Goal: Communication & Community: Answer question/provide support

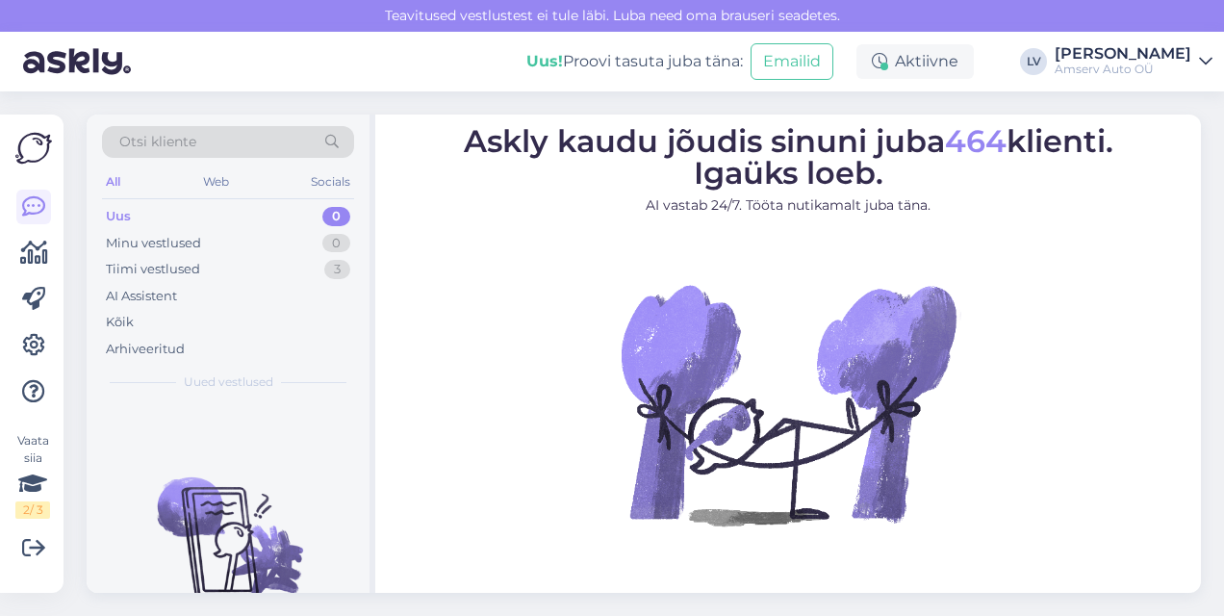
click at [1133, 323] on figure "Askly kaudu jõudis sinuni juba 464 klienti. Igaüks loeb. AI vastab 24/7. Tööta …" at bounding box center [787, 351] width 791 height 451
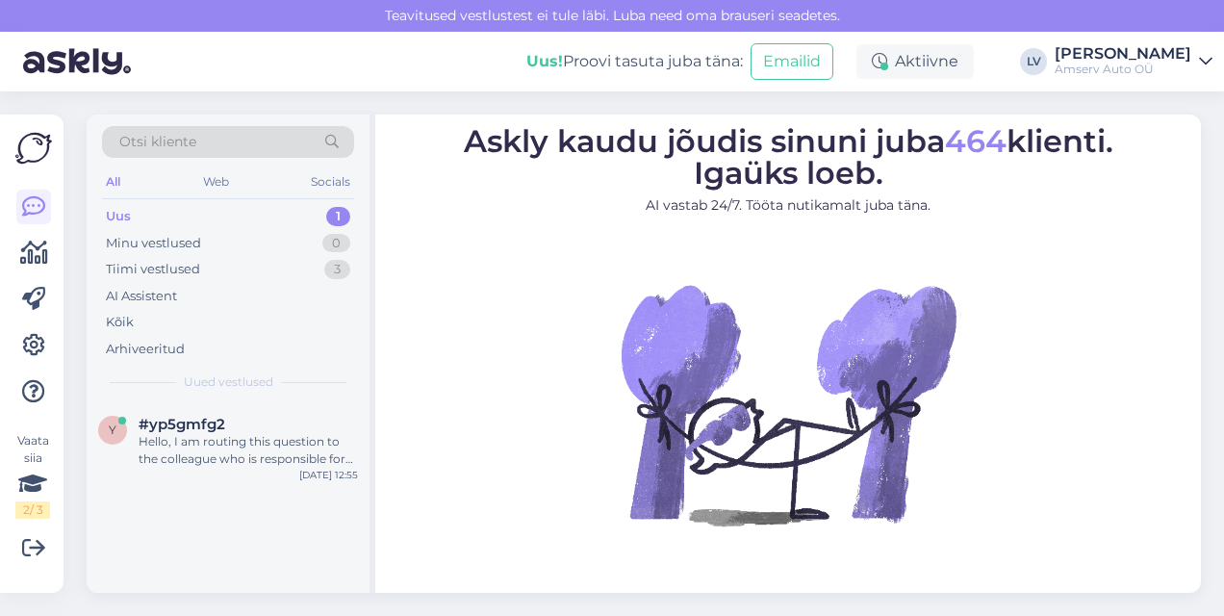
click at [259, 218] on div "Uus 1" at bounding box center [228, 216] width 252 height 27
click at [184, 456] on div "Hello, I am routing this question to the colleague who is responsible for this …" at bounding box center [248, 450] width 219 height 35
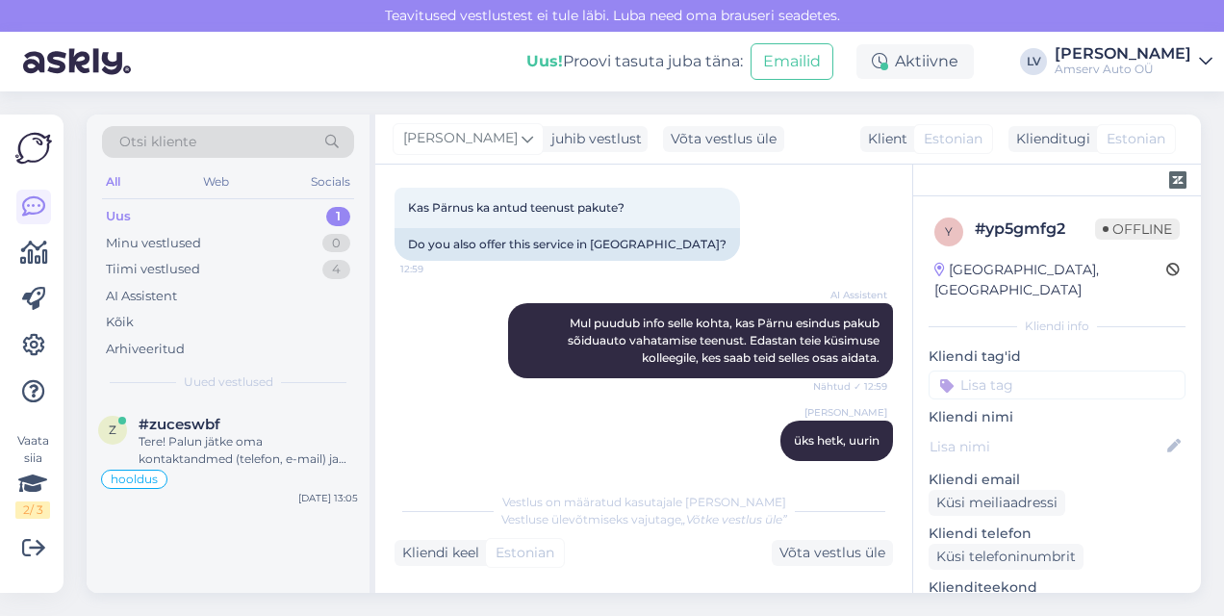
scroll to position [1277, 0]
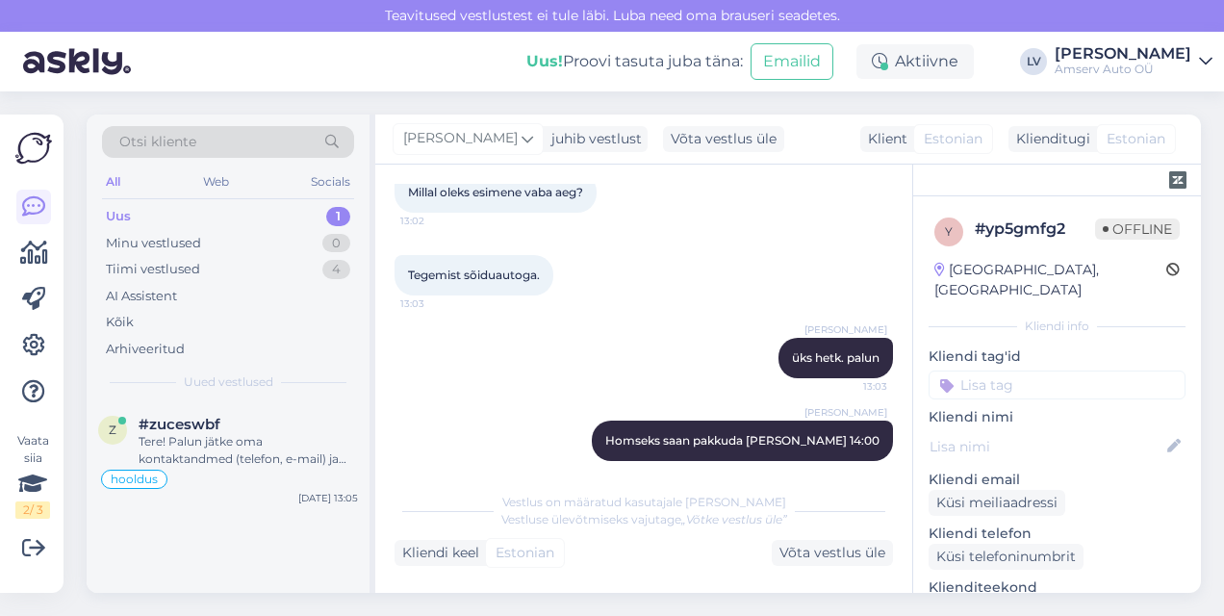
click at [194, 217] on div "Uus 1" at bounding box center [228, 216] width 252 height 27
click at [260, 447] on div "Tere! Palun jätke oma kontaktandmed (telefon, e-mail) ja sõiduki registreerimis…" at bounding box center [248, 450] width 219 height 35
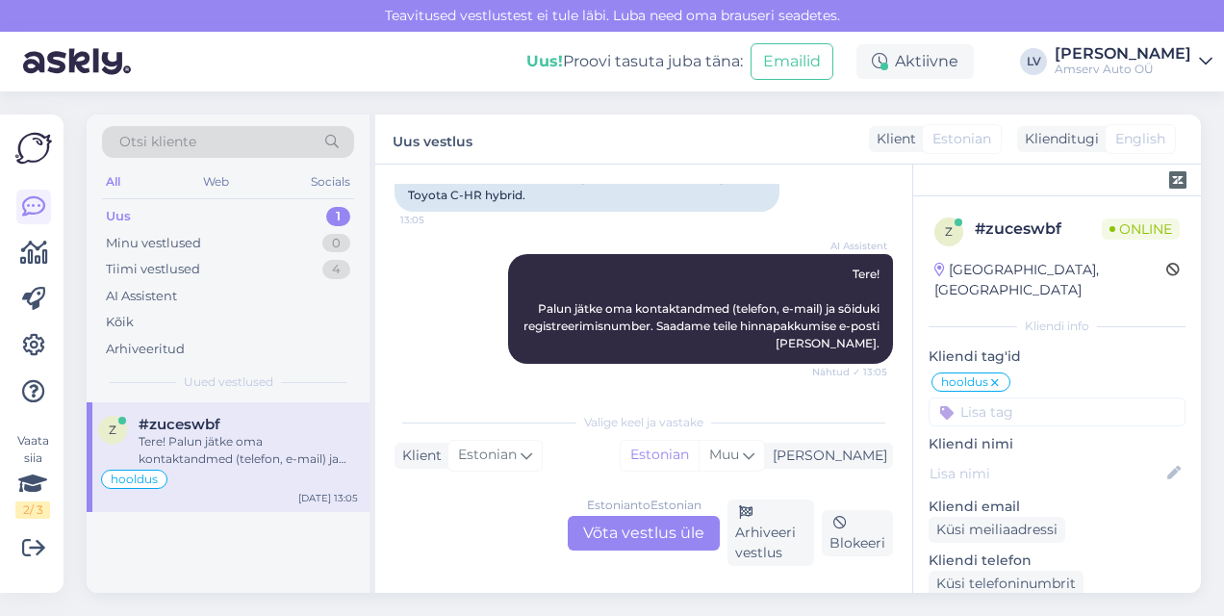
scroll to position [1601, 0]
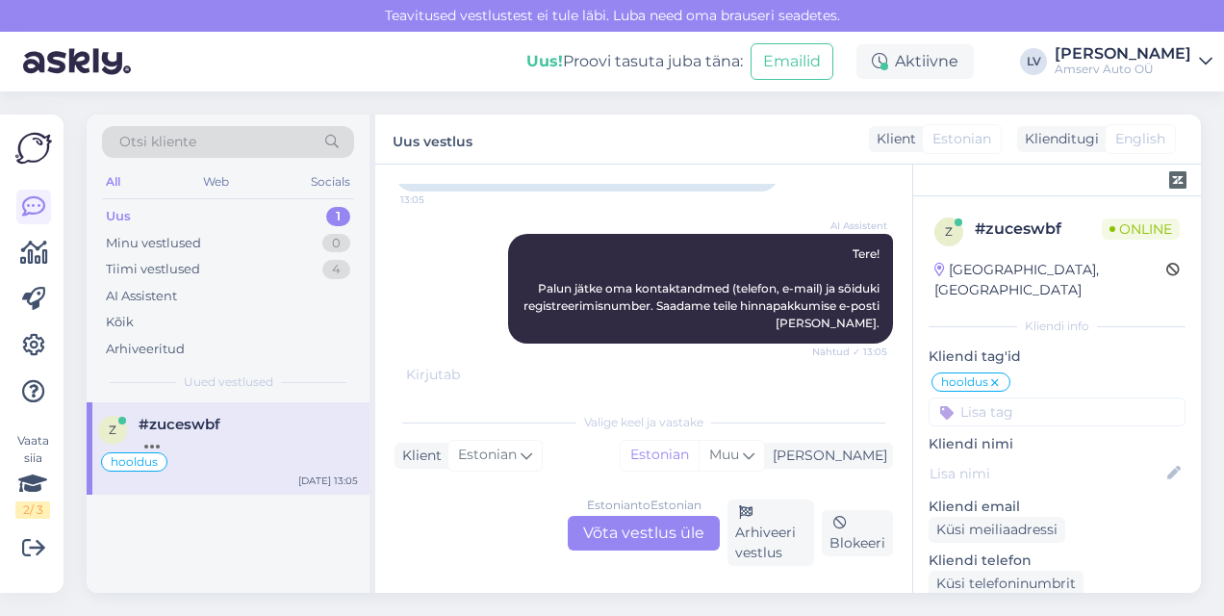
click at [660, 525] on div "Estonian to Estonian Võta vestlus üle" at bounding box center [644, 533] width 152 height 35
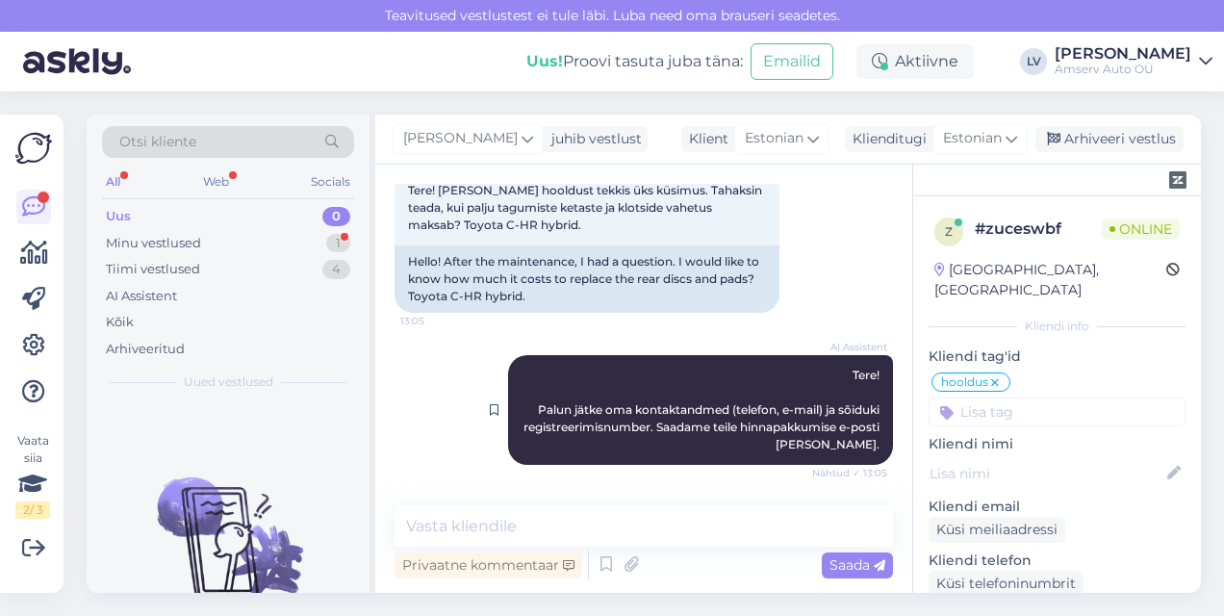
scroll to position [1641, 0]
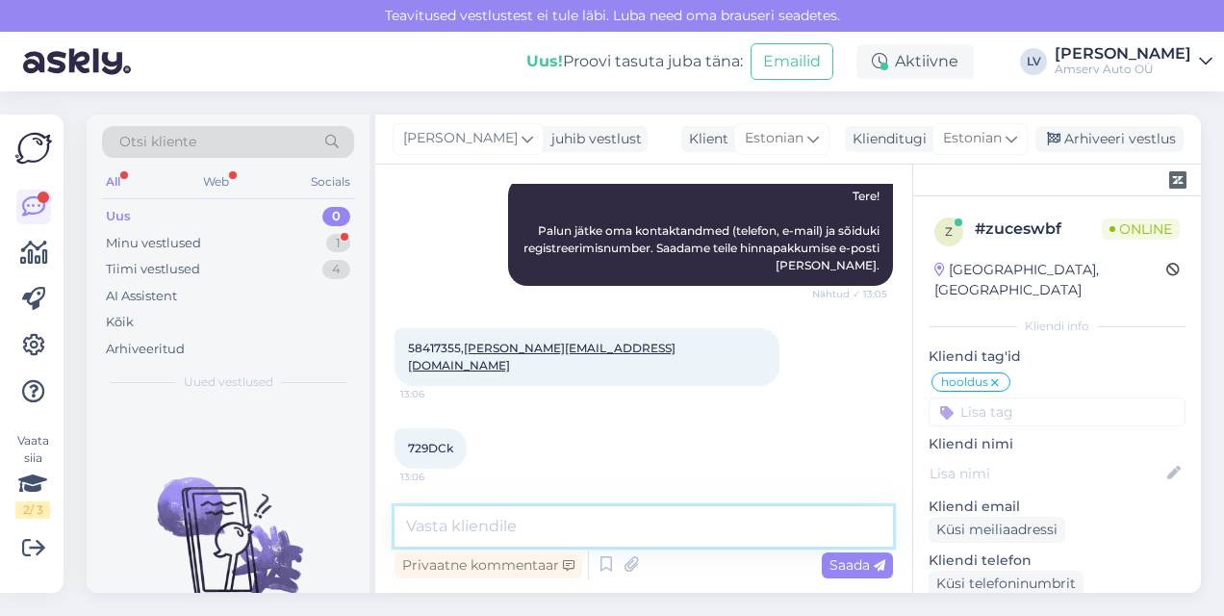
click at [529, 521] on textarea at bounding box center [643, 526] width 498 height 40
type textarea "Tere, üks hetk palun"
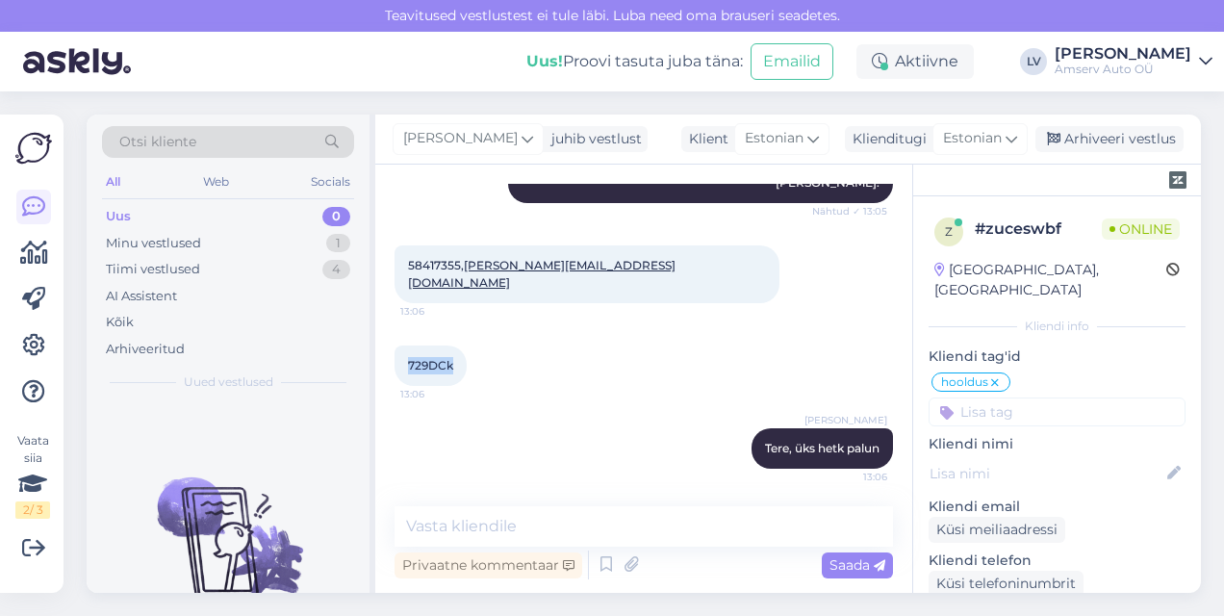
drag, startPoint x: 454, startPoint y: 364, endPoint x: 399, endPoint y: 363, distance: 54.8
click at [398, 363] on div "729DCk 13:06" at bounding box center [430, 365] width 72 height 40
drag, startPoint x: 399, startPoint y: 363, endPoint x: 420, endPoint y: 359, distance: 21.5
copy span "729DCk"
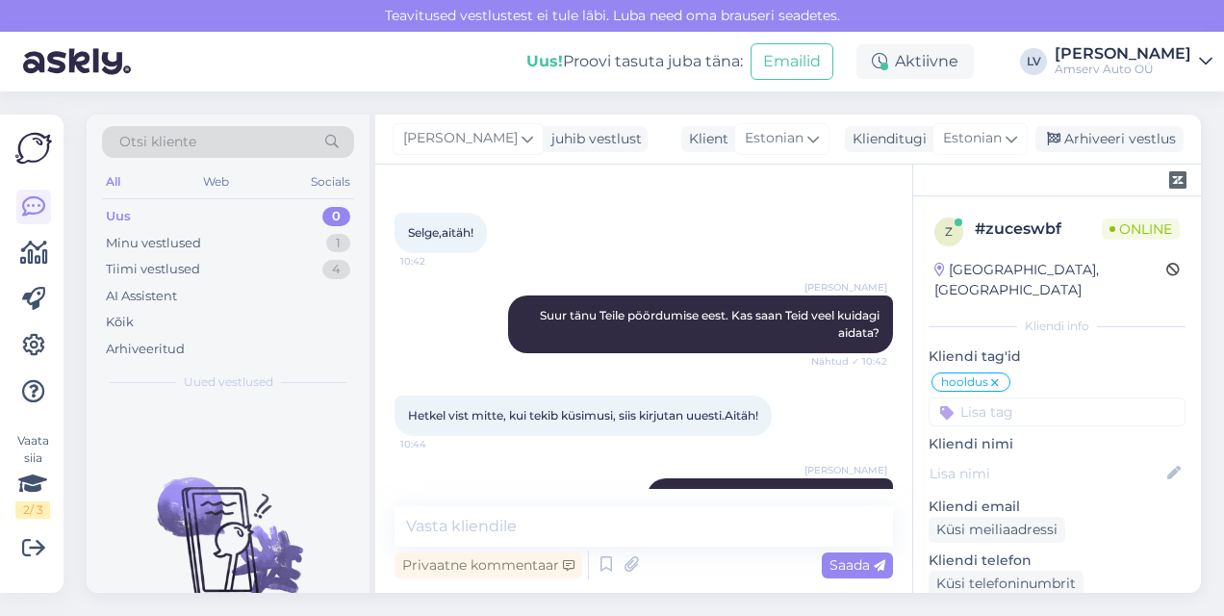
scroll to position [1251, 0]
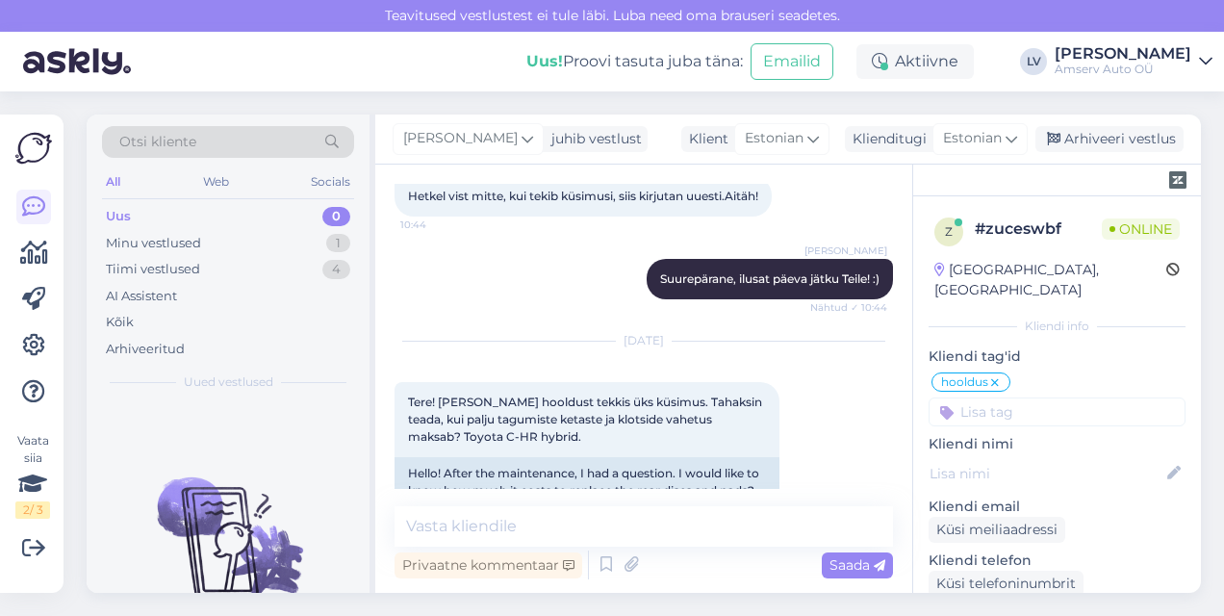
click at [555, 500] on div "Vestlus algas [DATE] Tere! Nüüd on mul läbisõitu 89920 km. Lähiajal [GEOGRAPHIC…" at bounding box center [643, 378] width 537 height 428
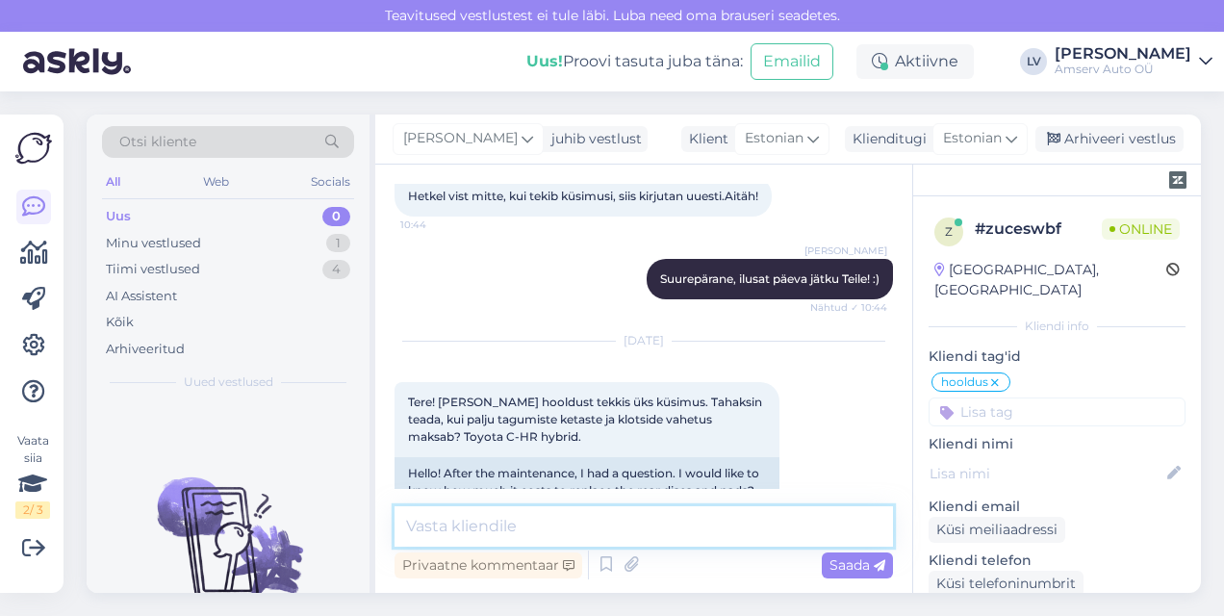
drag, startPoint x: 584, startPoint y: 523, endPoint x: 589, endPoint y: 556, distance: 33.1
click at [585, 521] on textarea at bounding box center [643, 526] width 498 height 40
type textarea "Toyota CH-R?"
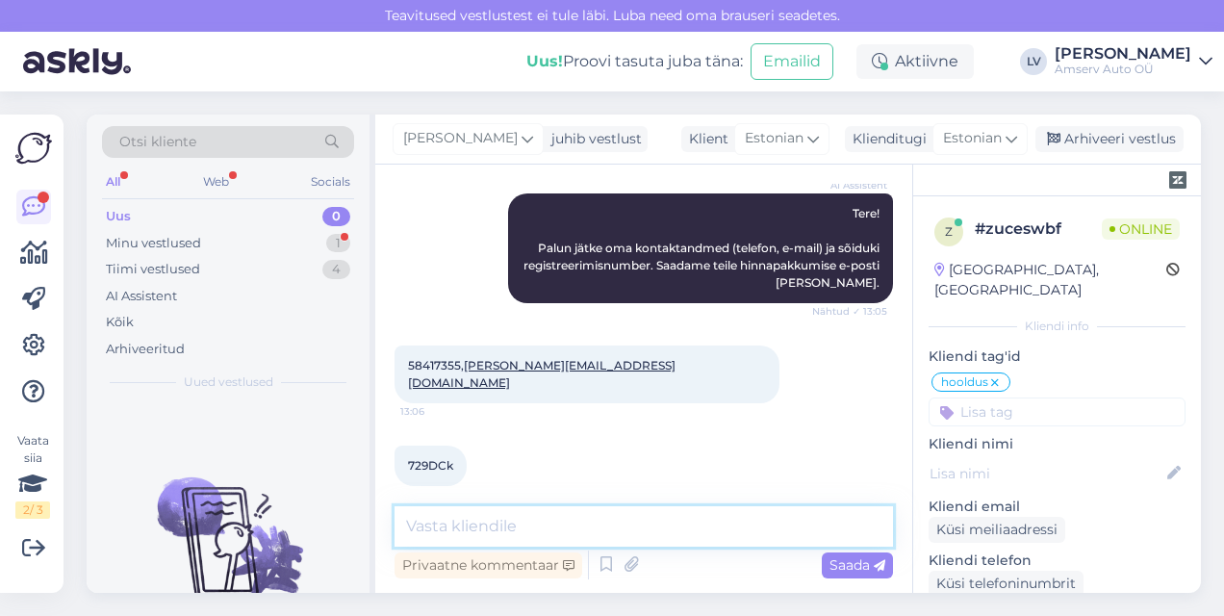
scroll to position [1889, 0]
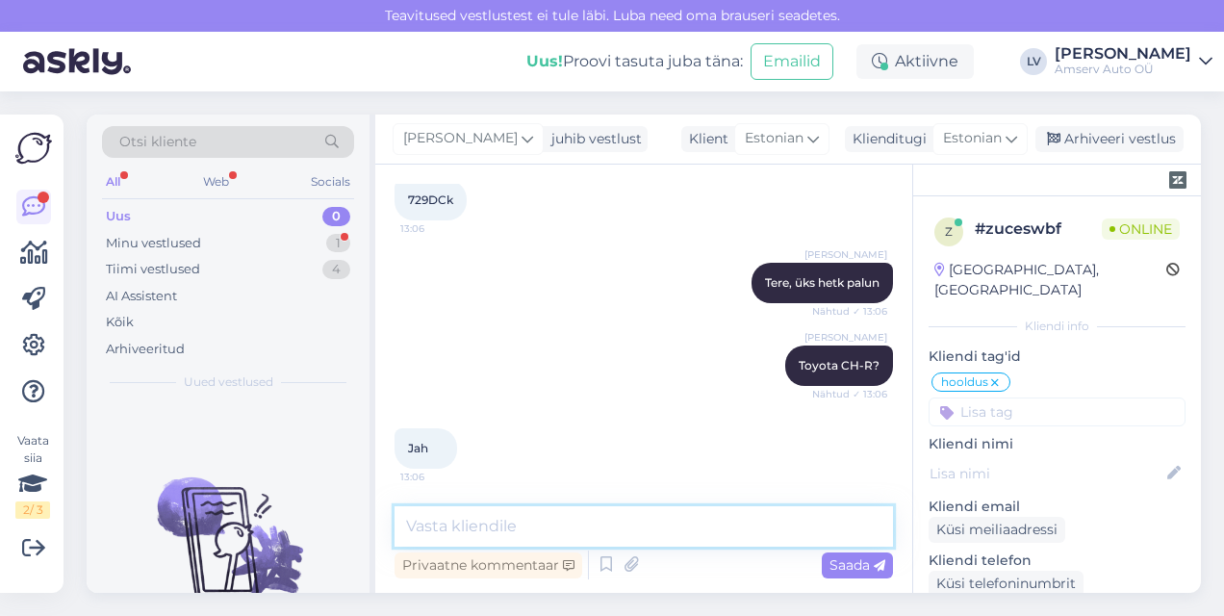
click at [504, 507] on textarea at bounding box center [643, 526] width 498 height 40
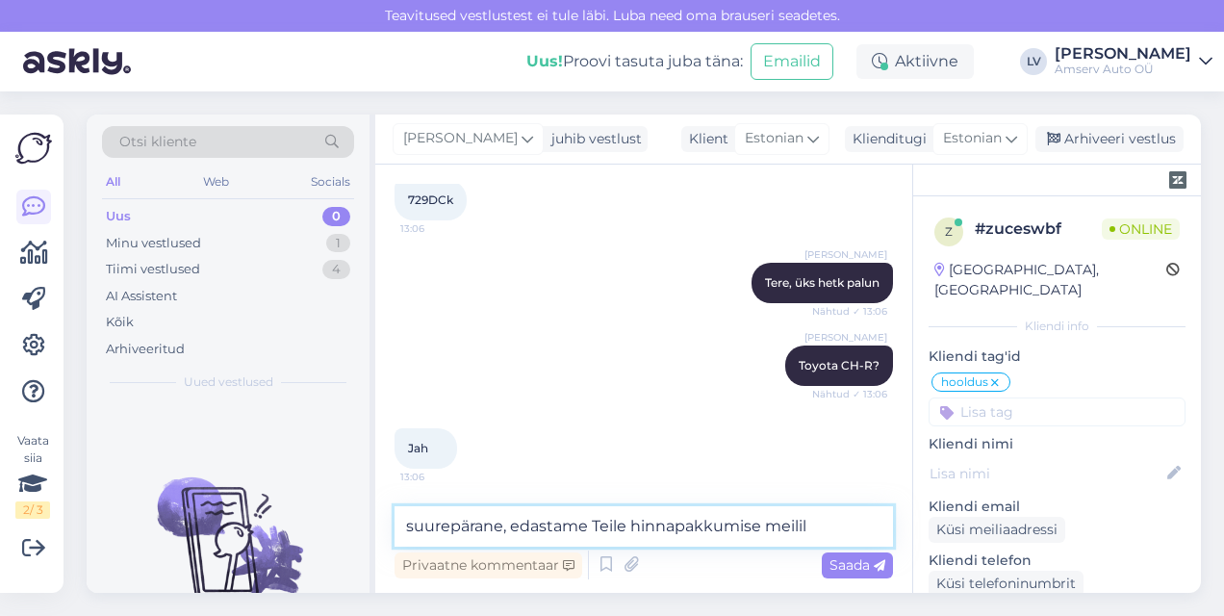
type textarea "suurepärane, edastame Teile hinnapakkumise meilile"
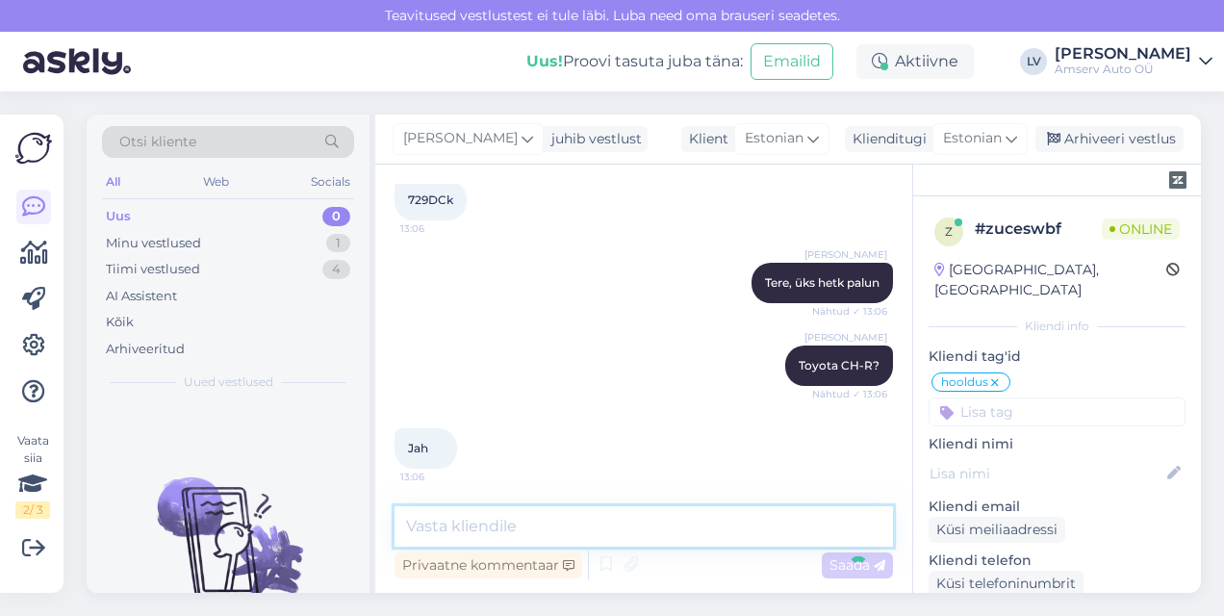
scroll to position [1972, 0]
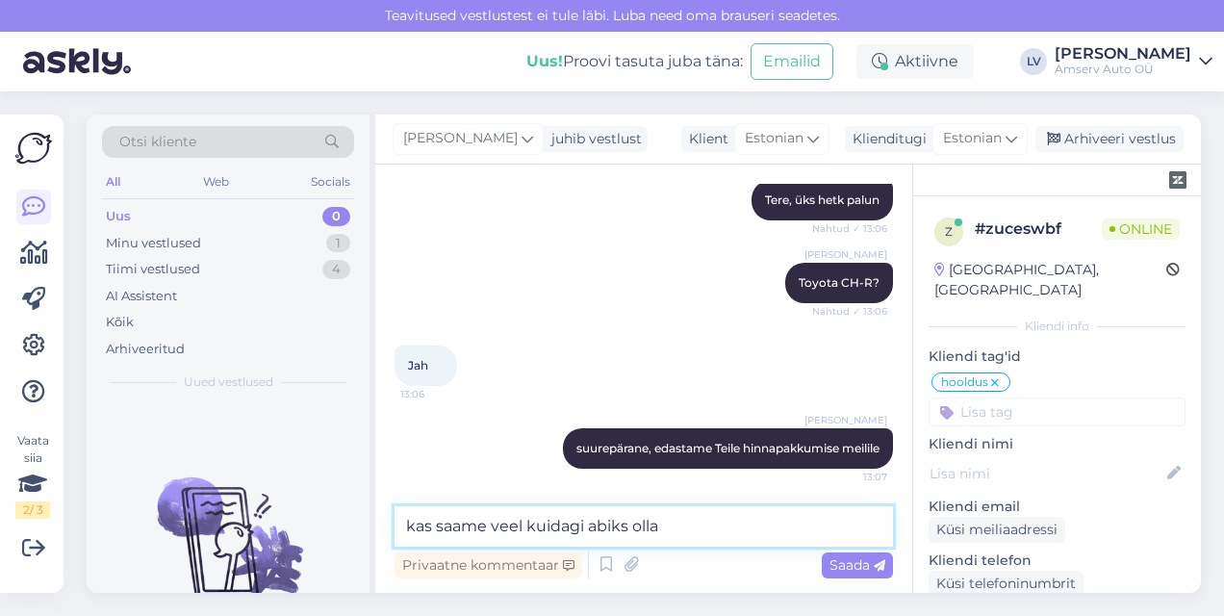
type textarea "kas saame veel kuidagi abiks olla?"
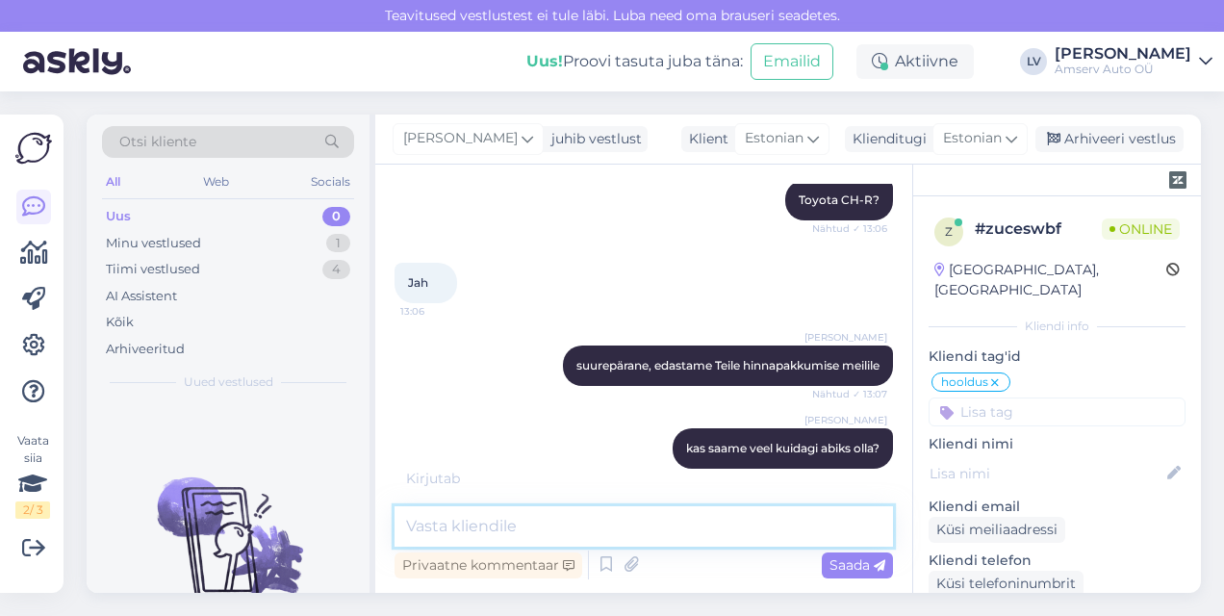
scroll to position [2137, 0]
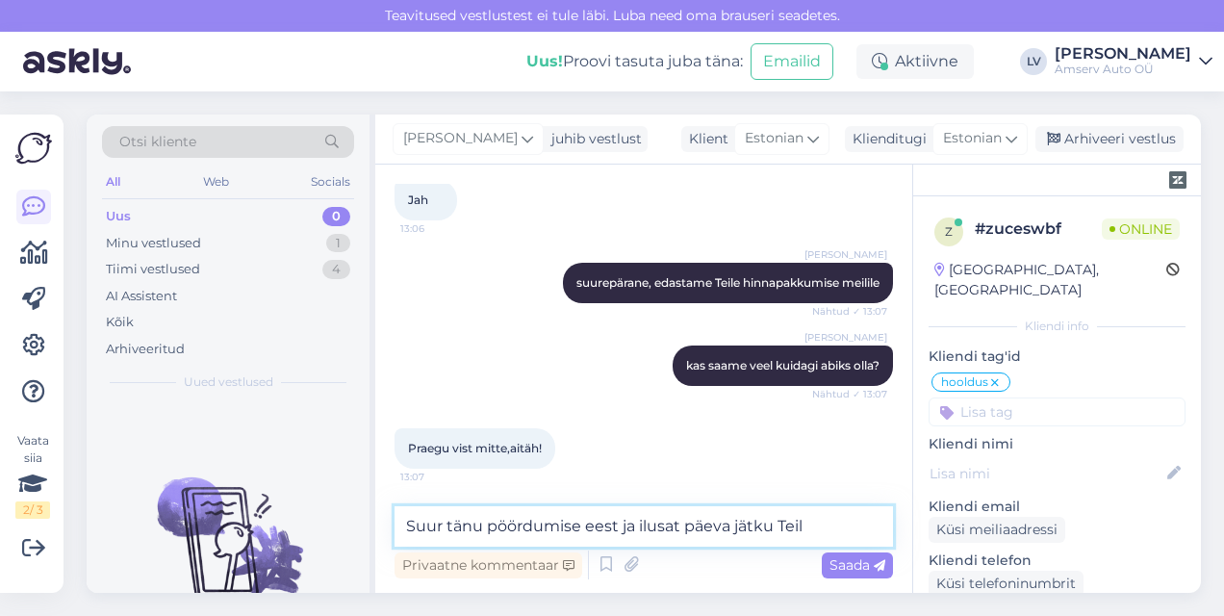
type textarea "Suur tänu pöördumise eest ja ilusat päeva jätku Teile"
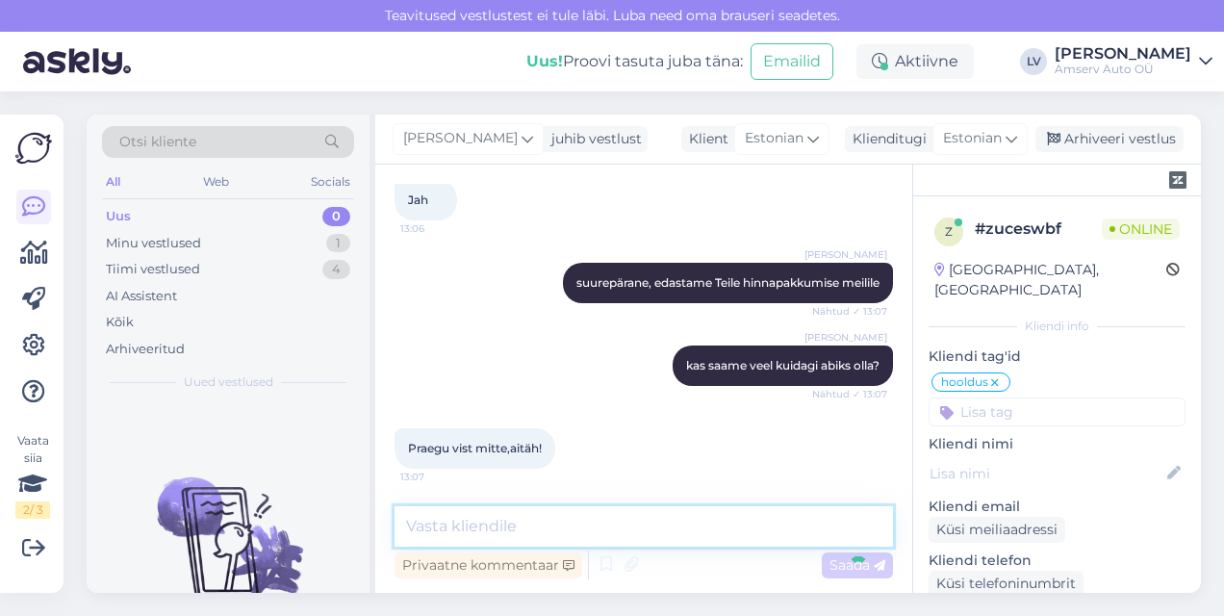
scroll to position [2220, 0]
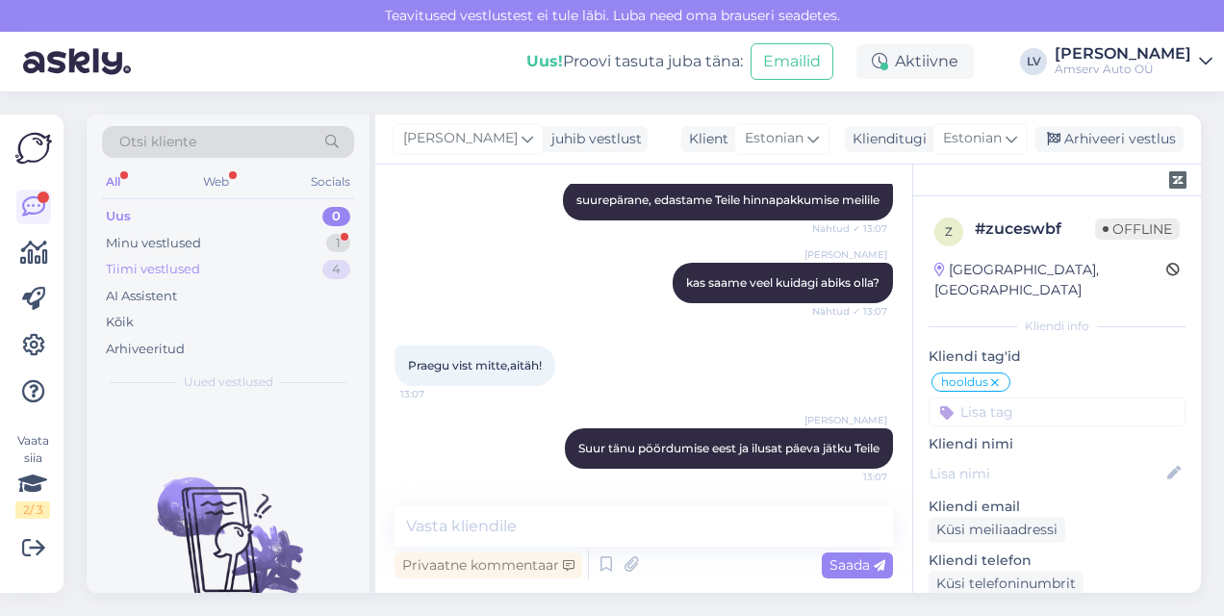
click at [240, 258] on div "Tiimi vestlused 4" at bounding box center [228, 269] width 252 height 27
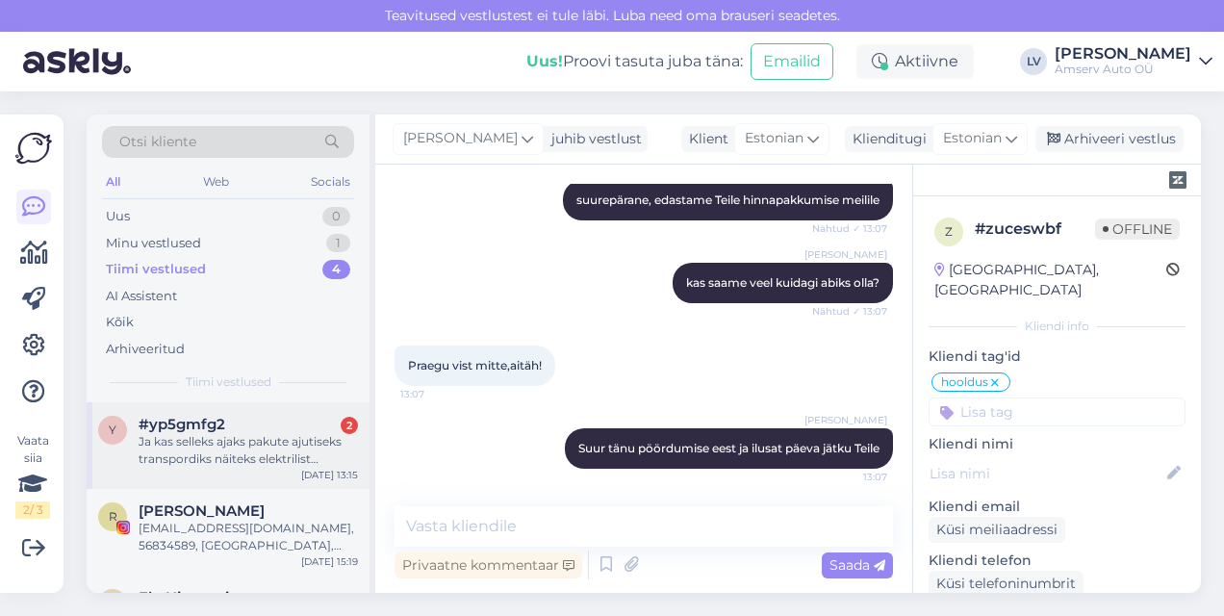
click at [219, 436] on div "Ja kas selleks ajaks pakute ajutiseks transpordiks näiteks elektrilist tõukerat…" at bounding box center [248, 450] width 219 height 35
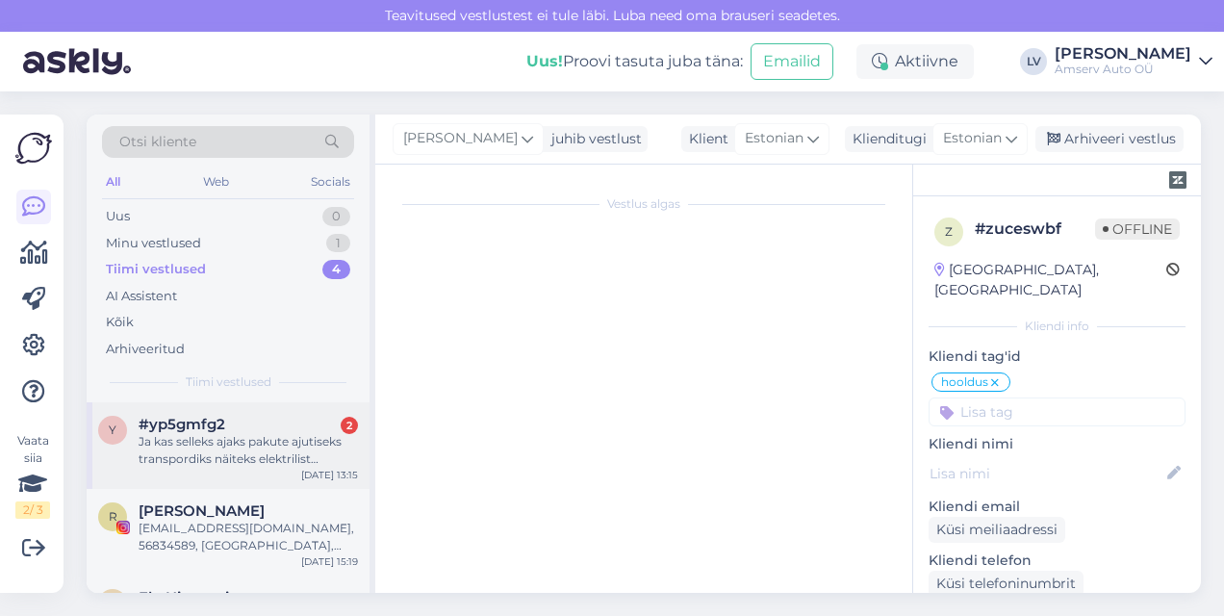
scroll to position [1543, 0]
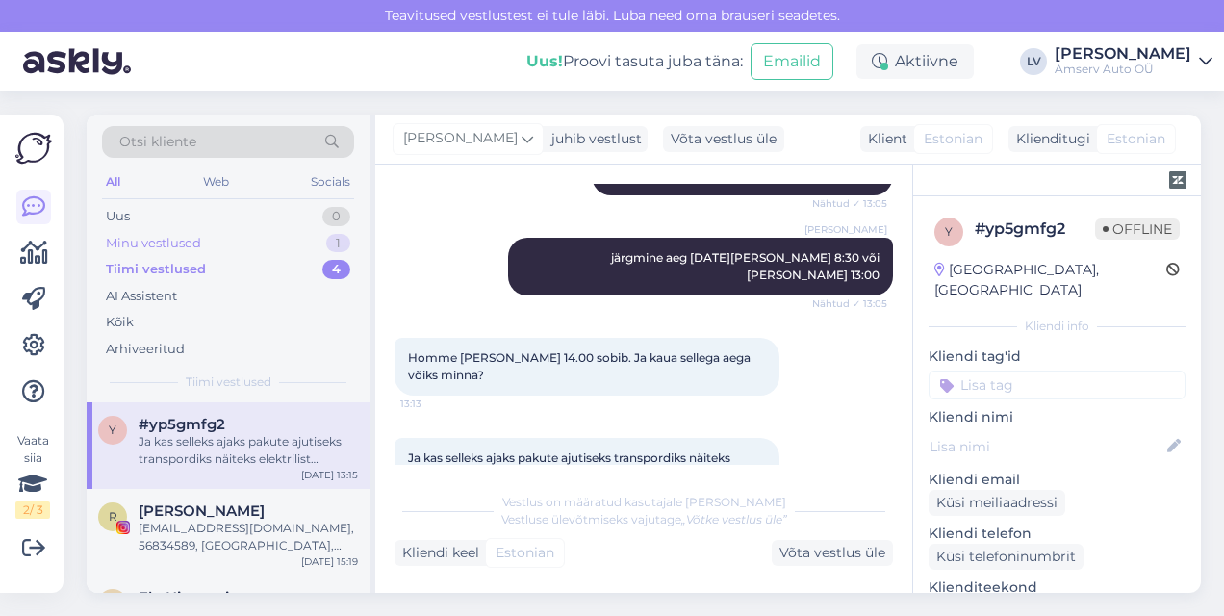
click at [206, 238] on div "Minu vestlused 1" at bounding box center [228, 243] width 252 height 27
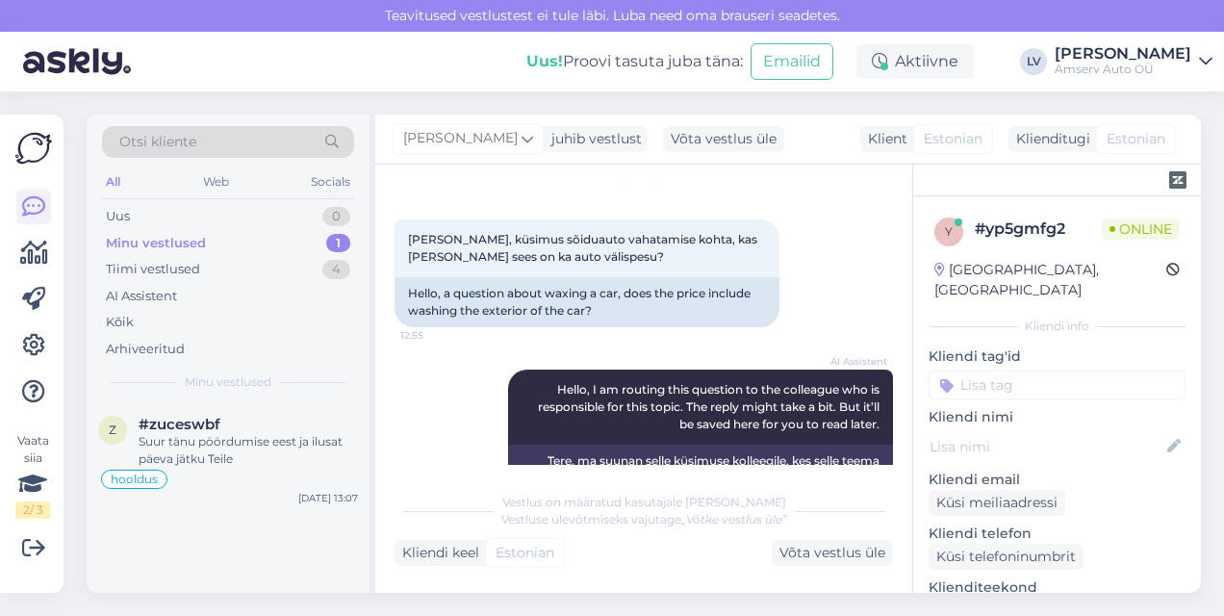
scroll to position [0, 0]
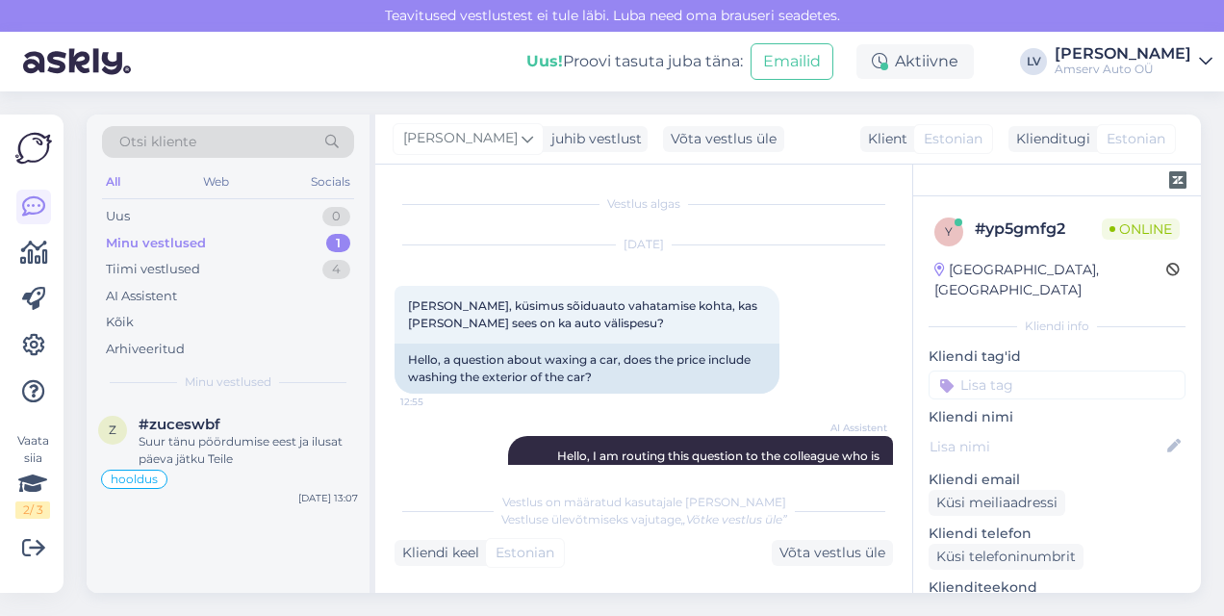
click at [300, 240] on div "Minu vestlused 1" at bounding box center [228, 243] width 252 height 27
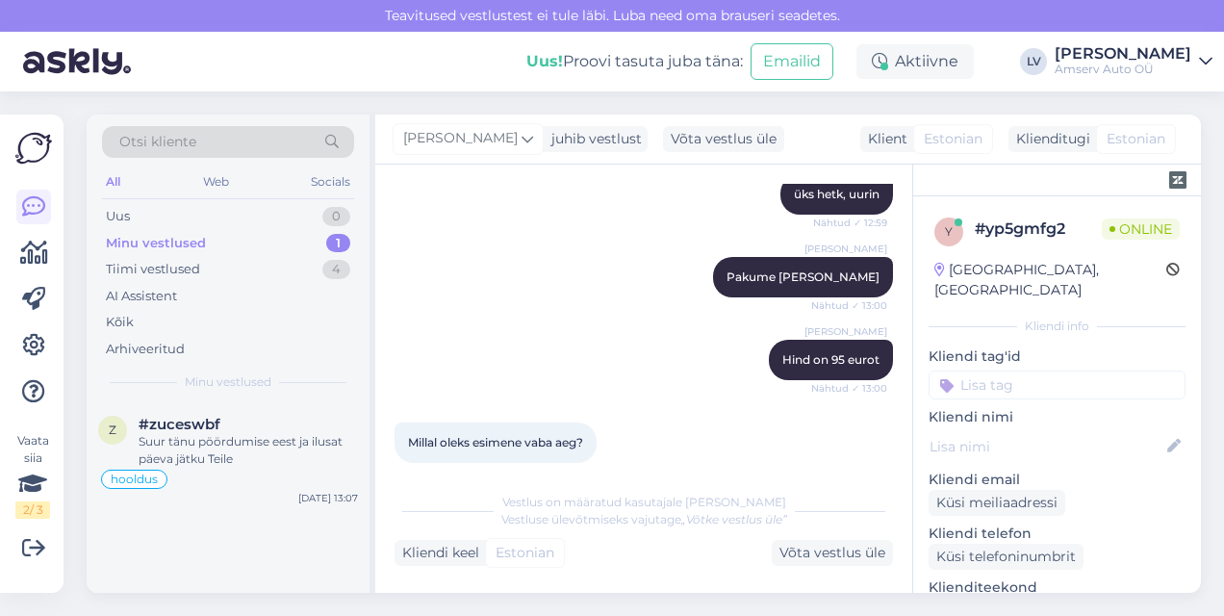
scroll to position [1058, 0]
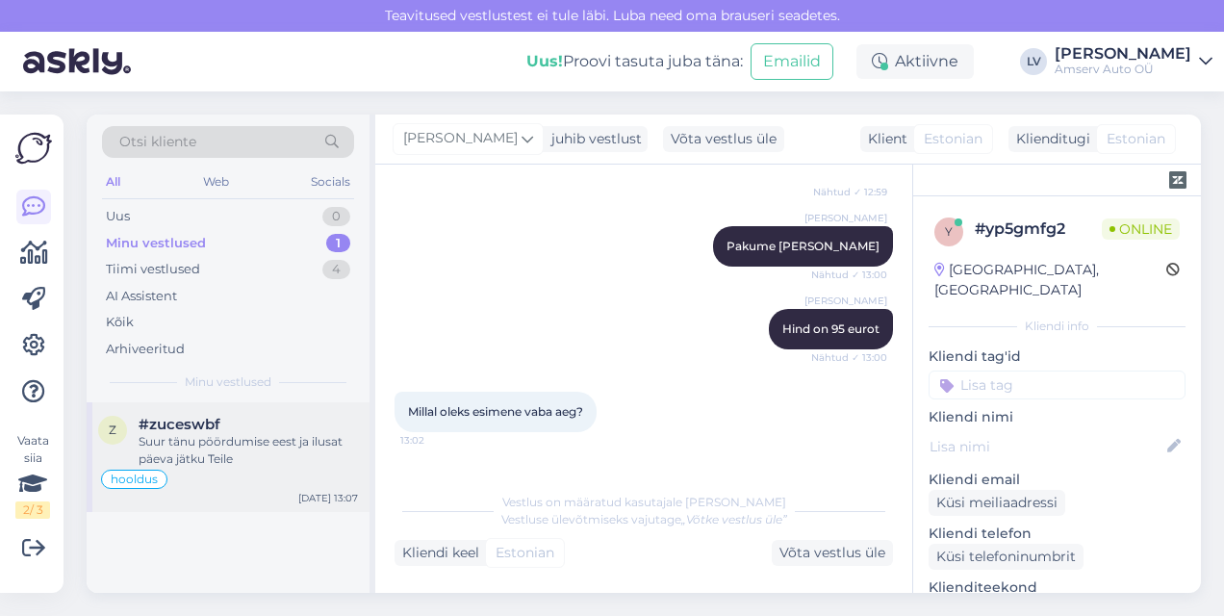
click at [231, 433] on div "Suur tänu pöördumise eest ja ilusat päeva jätku Teile" at bounding box center [248, 450] width 219 height 35
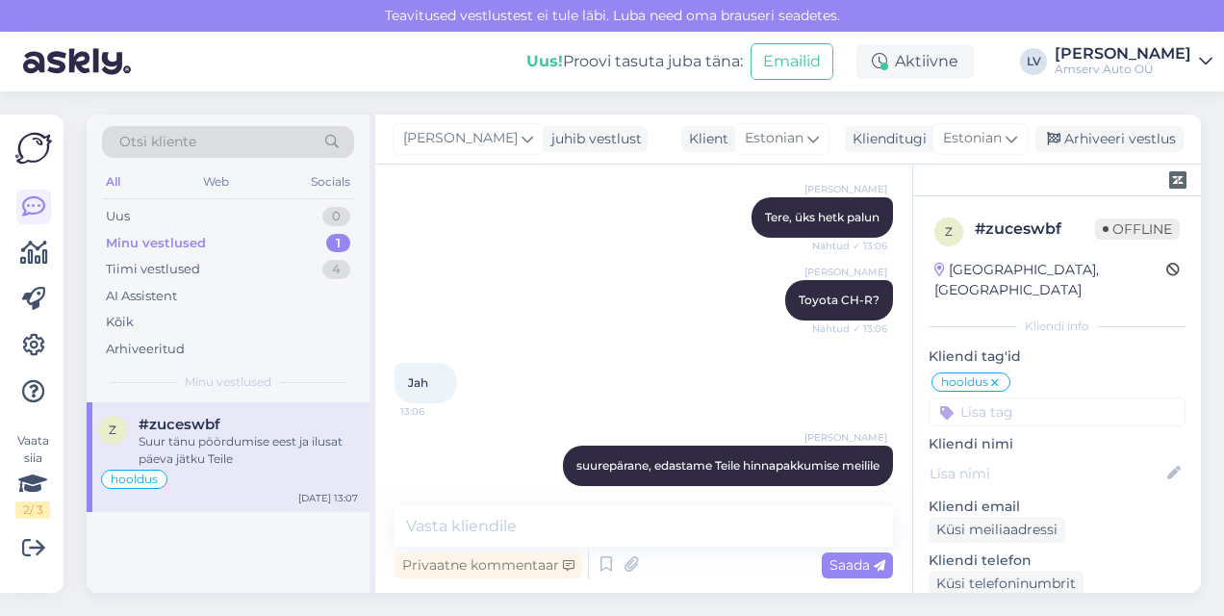
scroll to position [1739, 0]
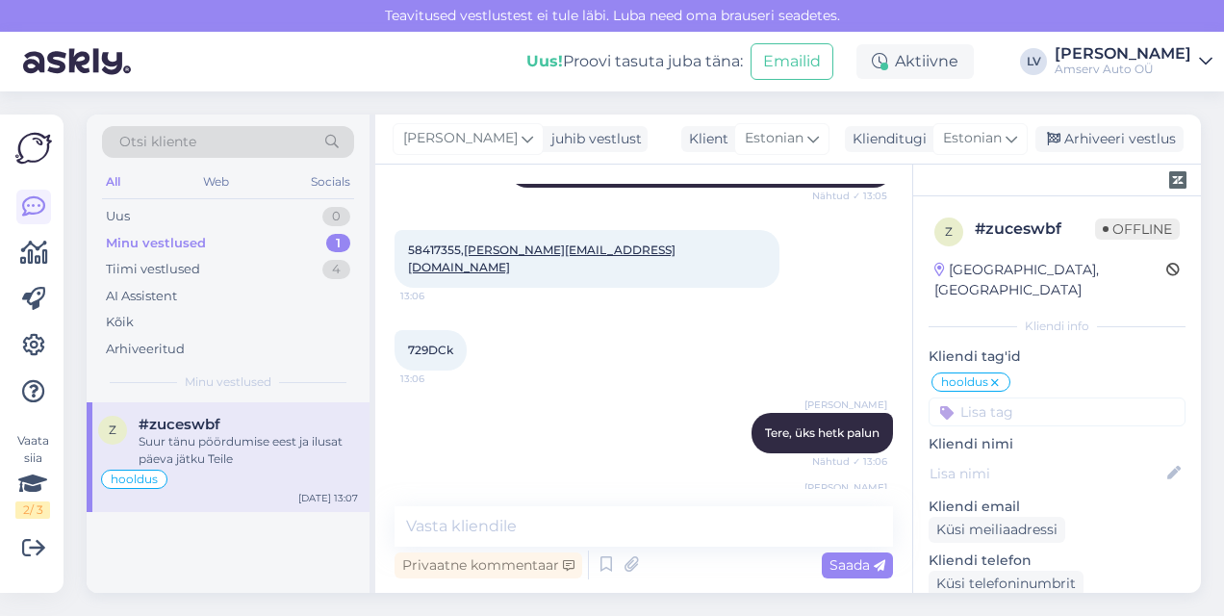
click at [447, 350] on span "729DCk" at bounding box center [430, 349] width 45 height 14
drag, startPoint x: 461, startPoint y: 350, endPoint x: 410, endPoint y: 347, distance: 51.1
click at [410, 347] on div "729DCk 13:06" at bounding box center [430, 350] width 72 height 40
copy span "729DCk"
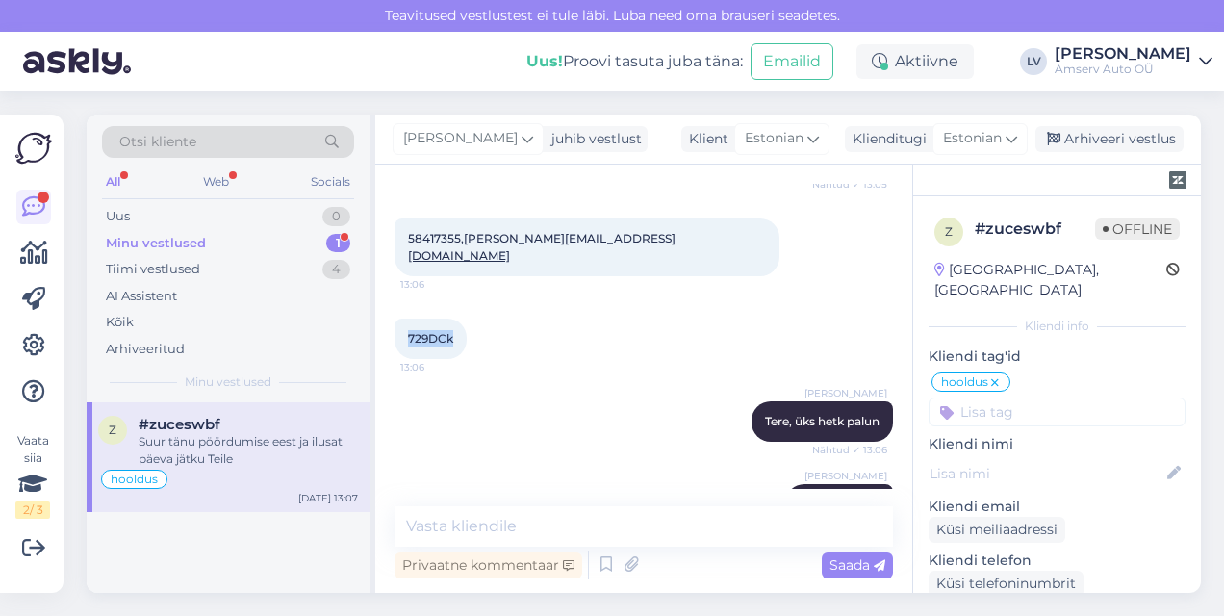
scroll to position [1644, 0]
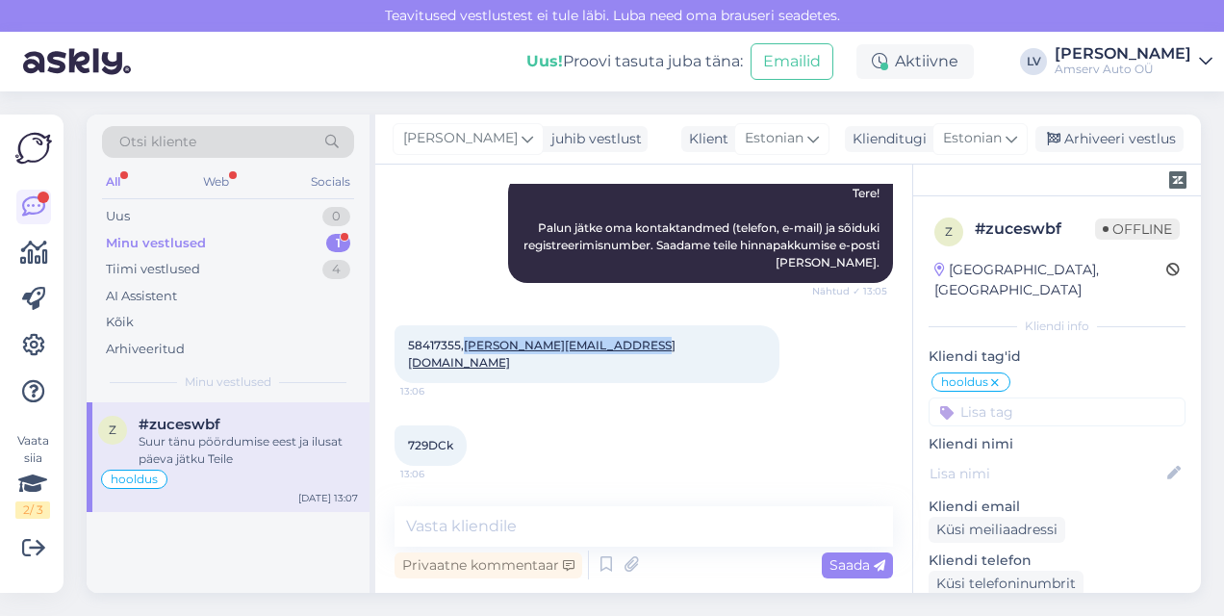
drag, startPoint x: 643, startPoint y: 360, endPoint x: 467, endPoint y: 363, distance: 176.1
click at [467, 363] on div "58417355, [PERSON_NAME][EMAIL_ADDRESS][DOMAIN_NAME] 13:06" at bounding box center [586, 354] width 385 height 58
copy link "[PERSON_NAME][EMAIL_ADDRESS][DOMAIN_NAME]"
drag, startPoint x: 455, startPoint y: 448, endPoint x: 400, endPoint y: 448, distance: 54.8
click at [400, 448] on div "729DCk 13:06" at bounding box center [430, 445] width 72 height 40
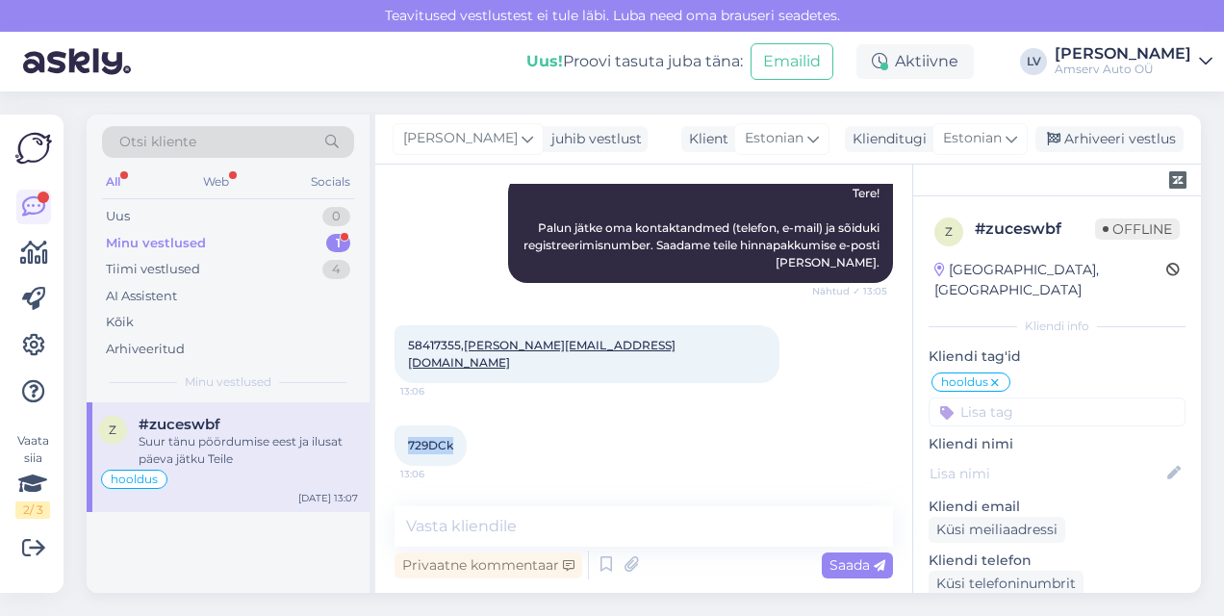
drag, startPoint x: 400, startPoint y: 448, endPoint x: 419, endPoint y: 443, distance: 19.8
copy span "729DCk"
click at [1022, 180] on div at bounding box center [1057, 180] width 288 height 32
click at [1002, 400] on input at bounding box center [1056, 411] width 257 height 29
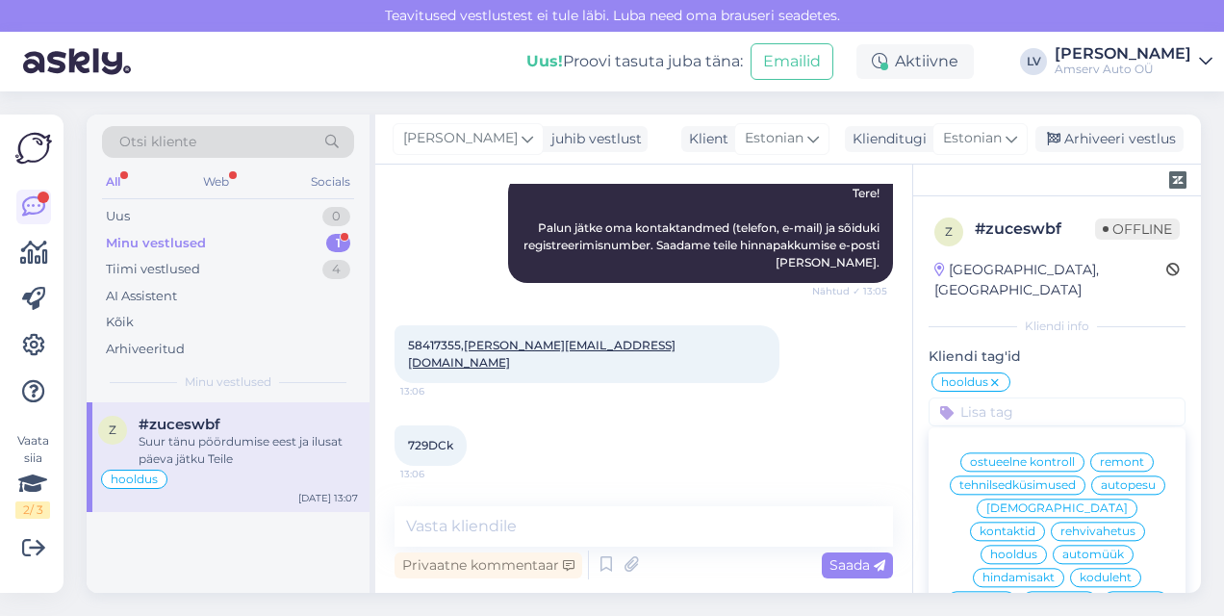
click at [1002, 400] on input at bounding box center [1056, 411] width 257 height 29
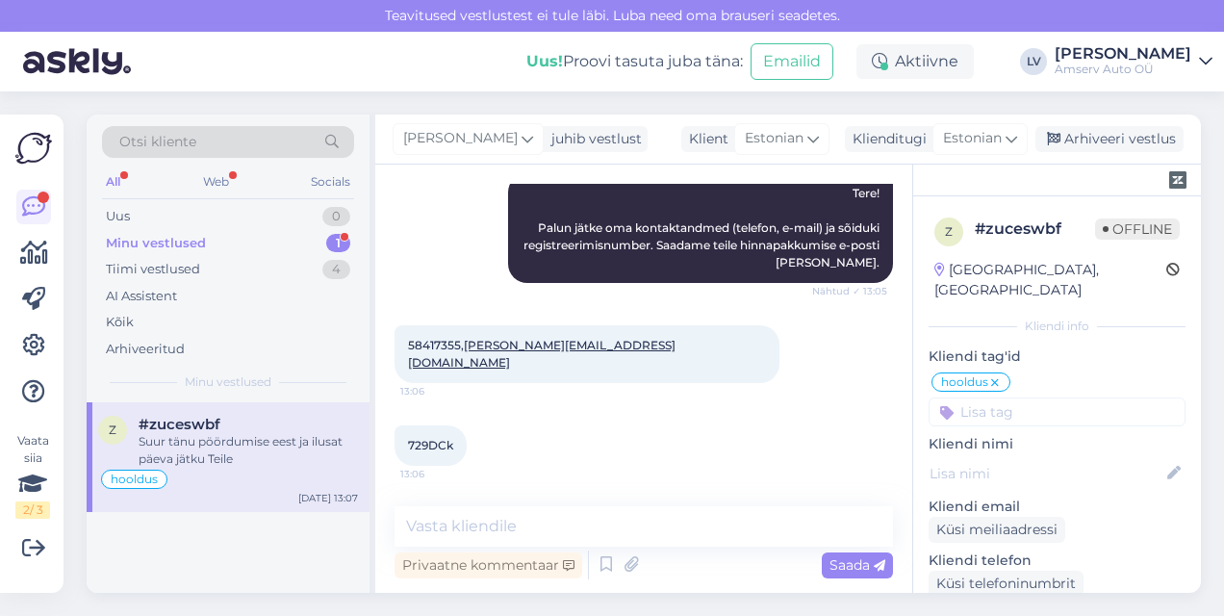
click at [1002, 400] on input at bounding box center [1056, 411] width 257 height 29
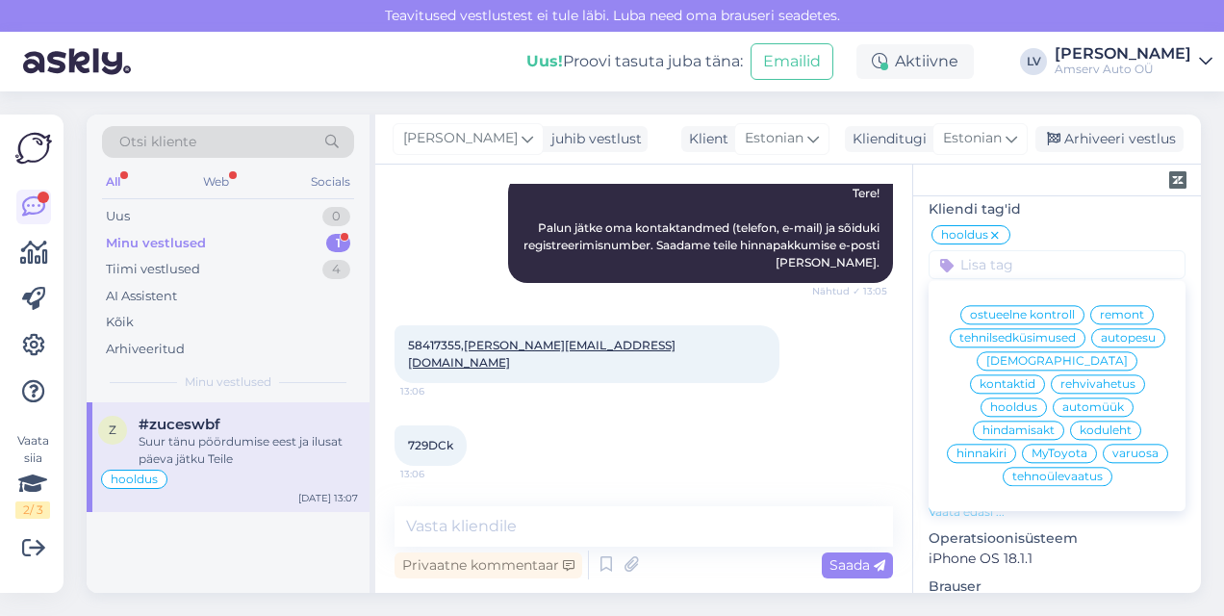
scroll to position [192, 0]
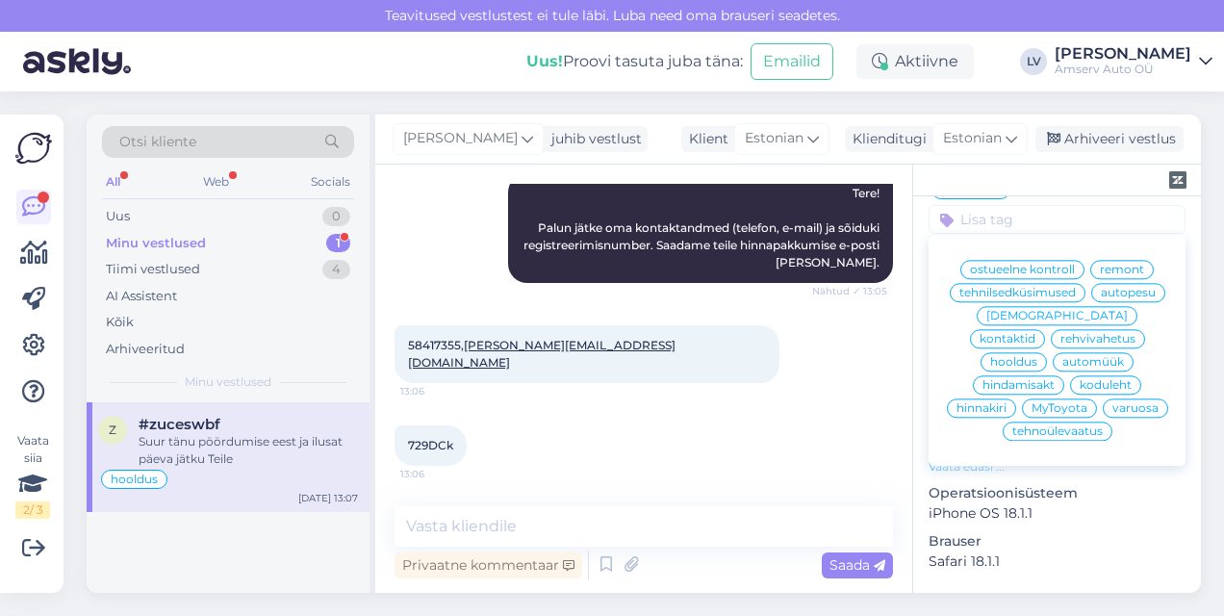
click at [1116, 264] on span "remont" at bounding box center [1121, 270] width 44 height 12
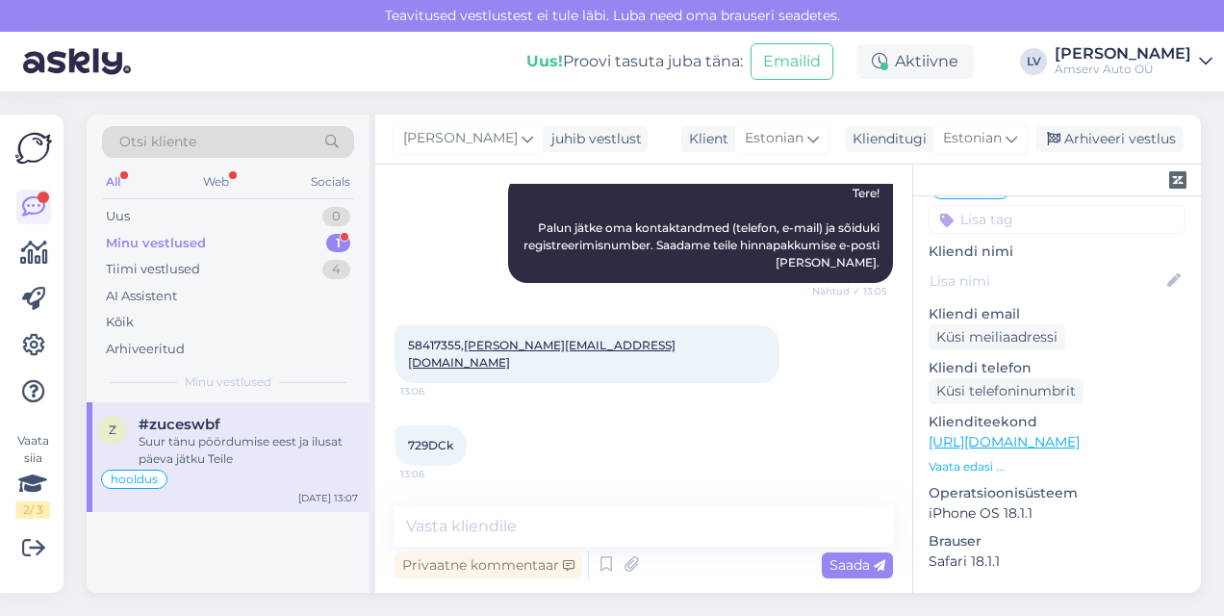
scroll to position [0, 0]
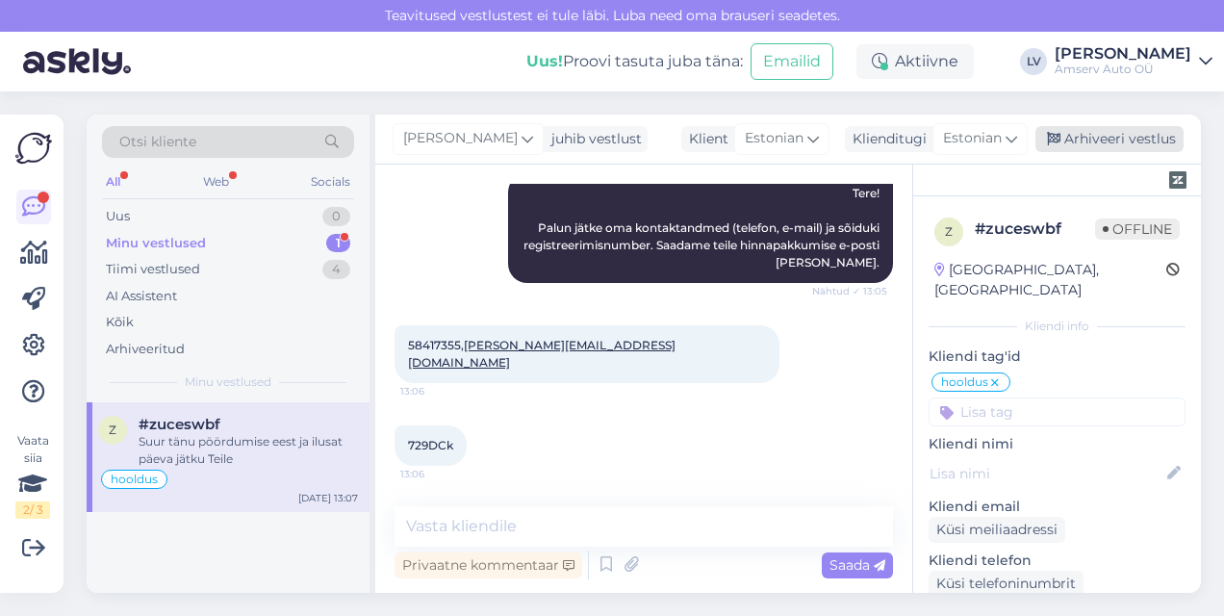
click at [1075, 143] on div "Arhiveeri vestlus" at bounding box center [1109, 139] width 148 height 26
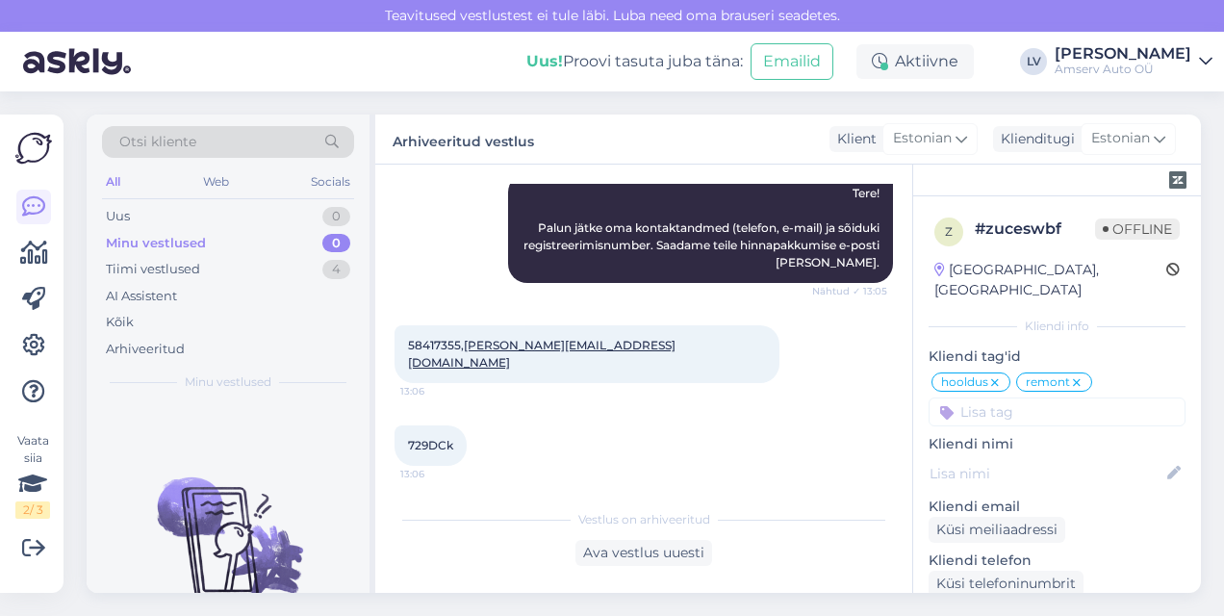
click at [267, 230] on div "Minu vestlused 0" at bounding box center [228, 243] width 252 height 27
click at [252, 264] on div "Tiimi vestlused 4" at bounding box center [228, 269] width 252 height 27
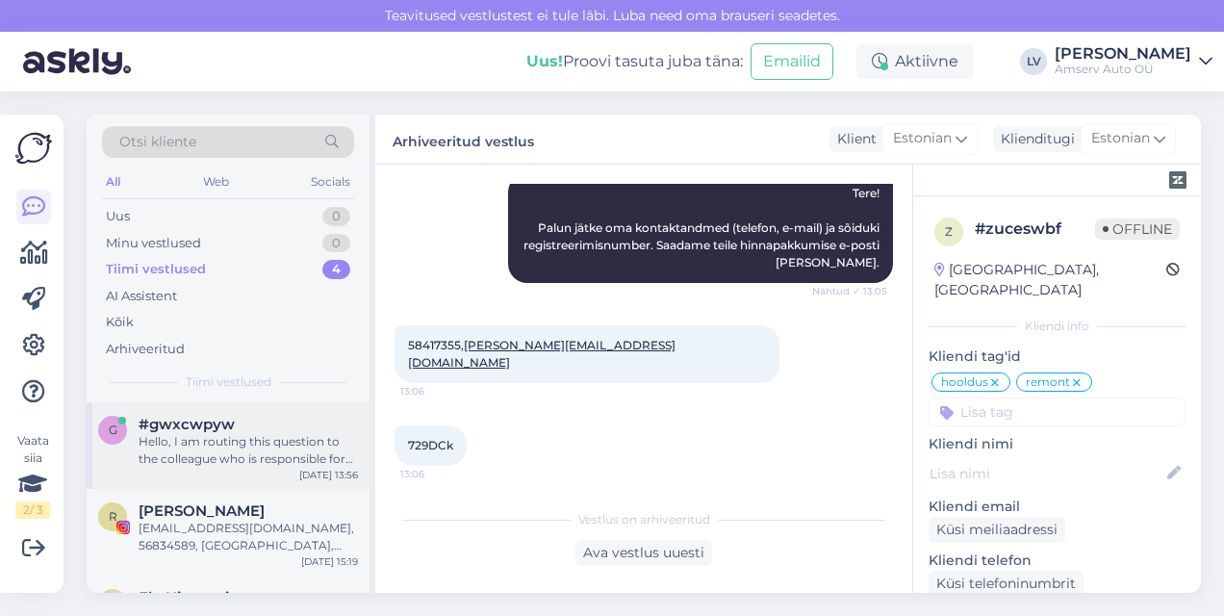
click at [224, 468] on div "g #gwxcwpyw Hello, I am routing this question to the colleague who is responsib…" at bounding box center [228, 445] width 283 height 87
